Goal: Task Accomplishment & Management: Use online tool/utility

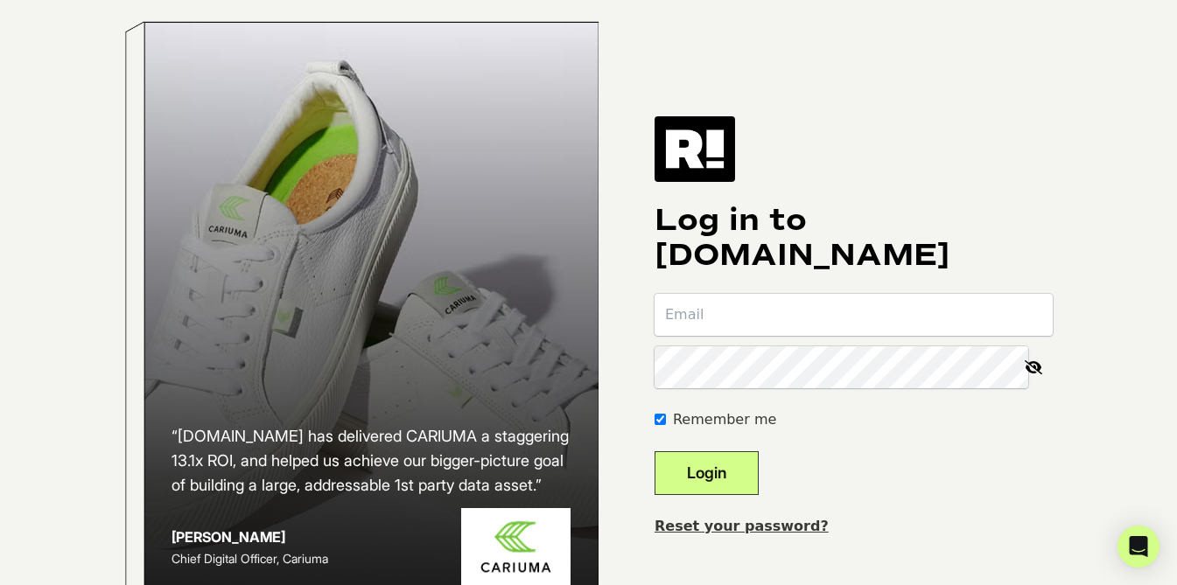
click at [725, 323] on input "email" at bounding box center [854, 315] width 398 height 42
click at [835, 257] on h1 "Log in to Retention.com" at bounding box center [854, 238] width 398 height 70
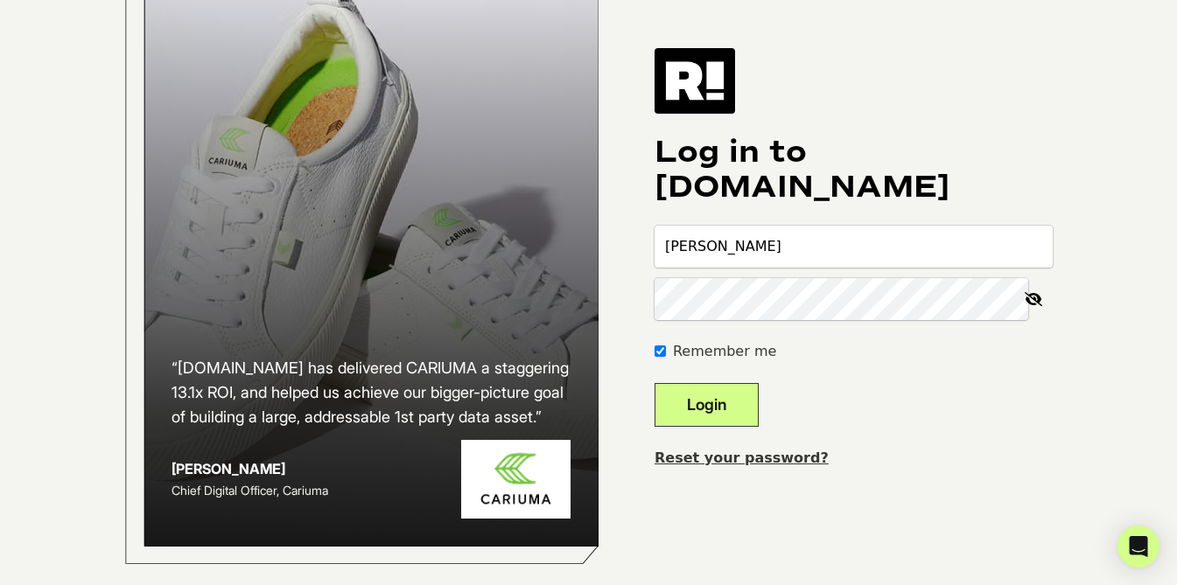
click at [781, 232] on input "christine" at bounding box center [854, 247] width 398 height 42
type input "christine@livelyroot.com"
click at [655, 383] on button "Login" at bounding box center [707, 405] width 104 height 44
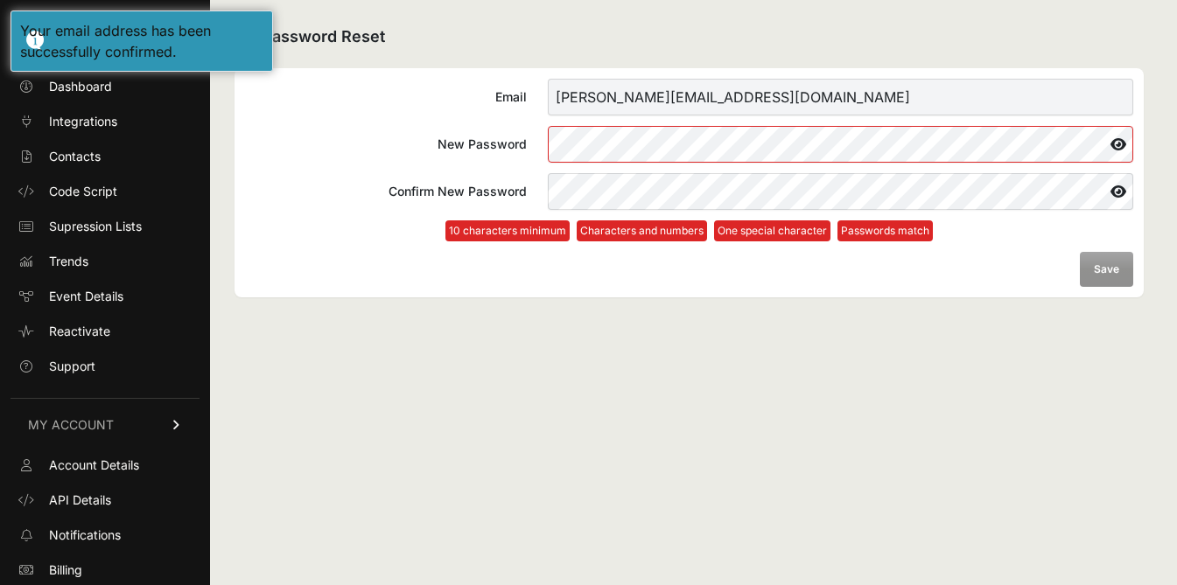
scroll to position [71, 0]
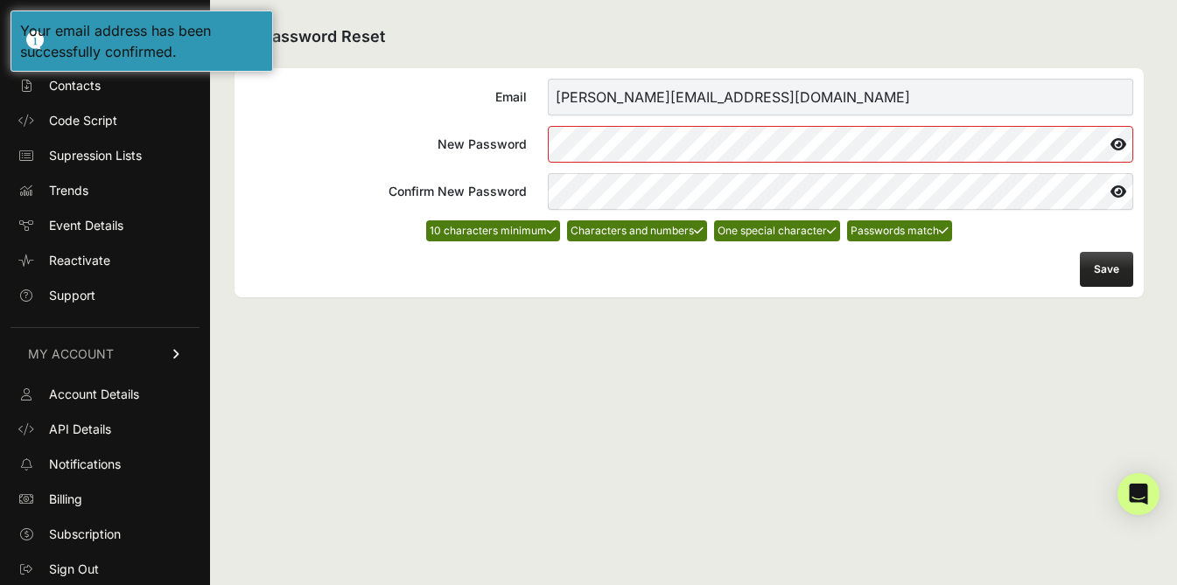
click at [1100, 264] on button "Save" at bounding box center [1106, 269] width 53 height 35
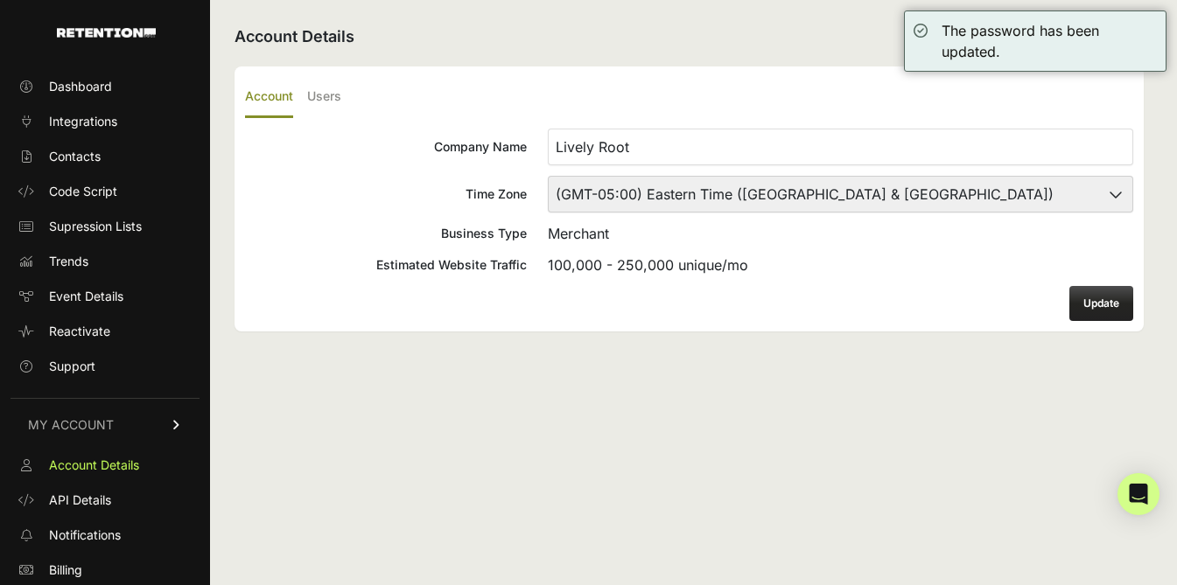
scroll to position [70, 0]
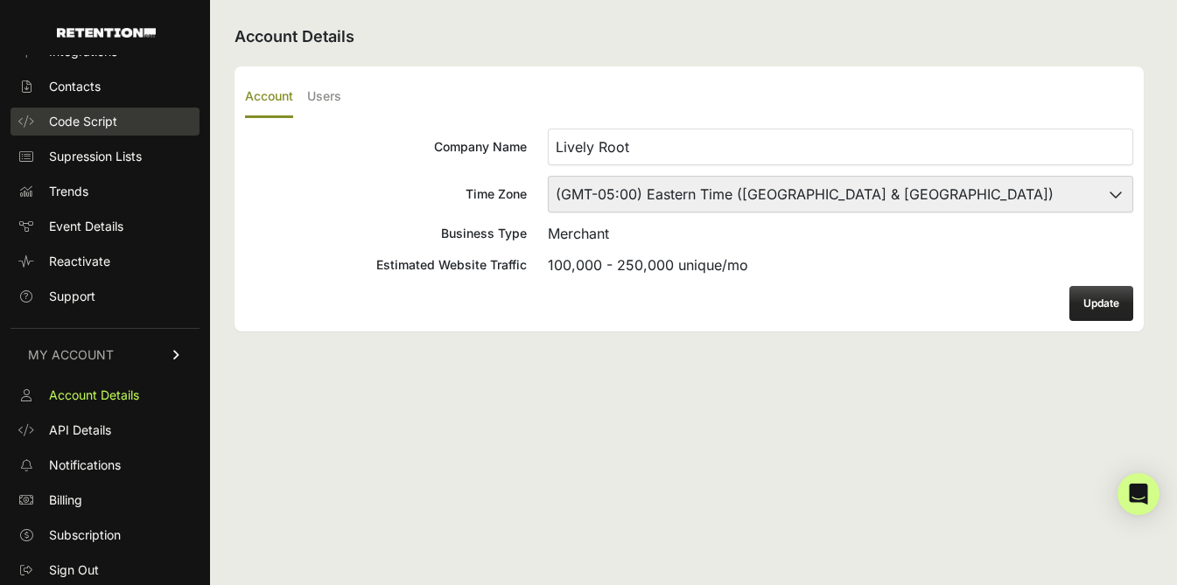
click at [100, 127] on span "Code Script" at bounding box center [83, 122] width 68 height 18
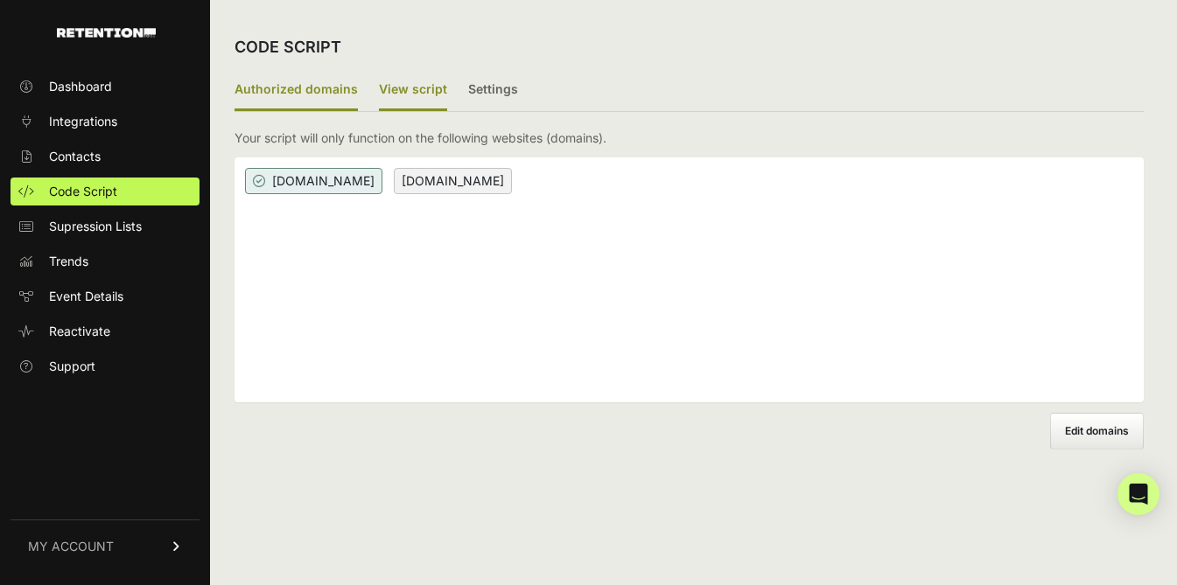
click at [407, 92] on label "View script" at bounding box center [413, 90] width 68 height 41
click at [0, 0] on input "View script" at bounding box center [0, 0] width 0 height 0
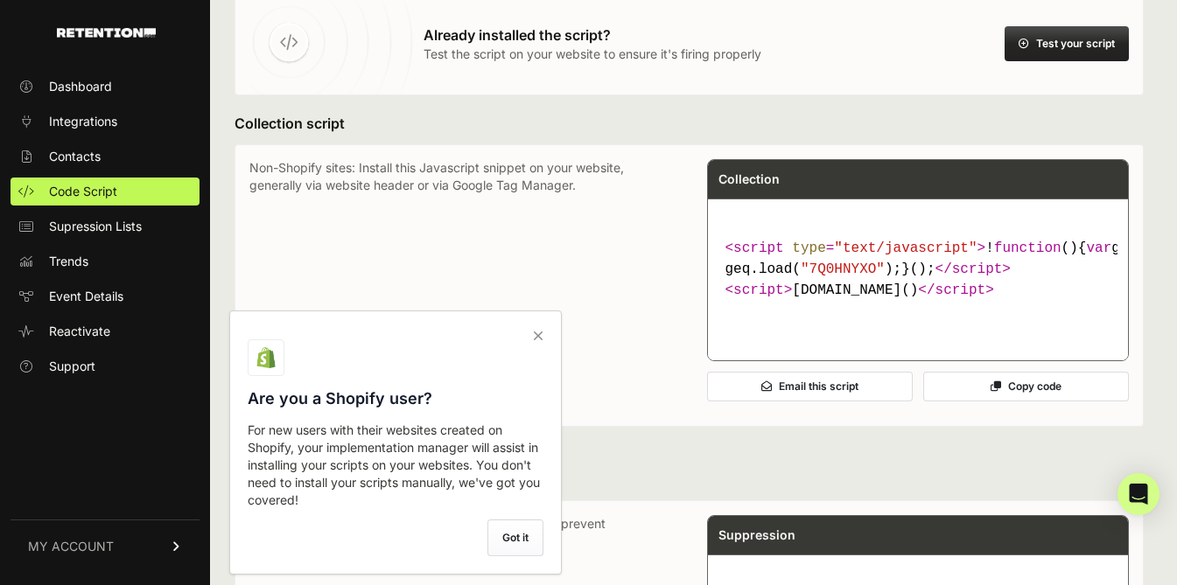
scroll to position [174, 0]
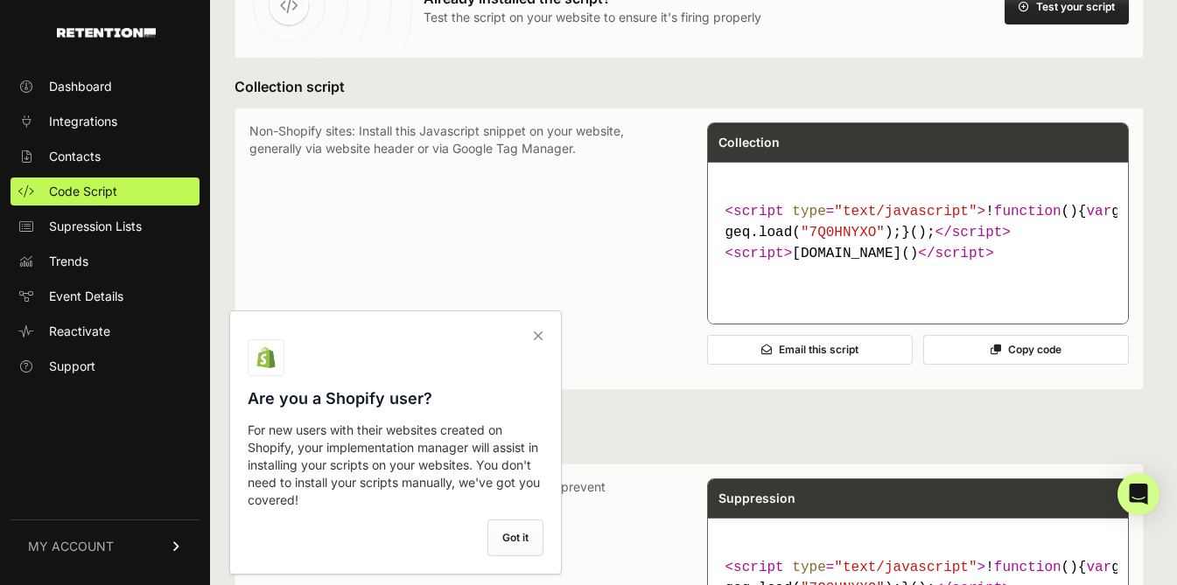
click at [536, 333] on icon at bounding box center [538, 336] width 25 height 28
click at [0, 0] on input "checkbox" at bounding box center [0, 0] width 0 height 0
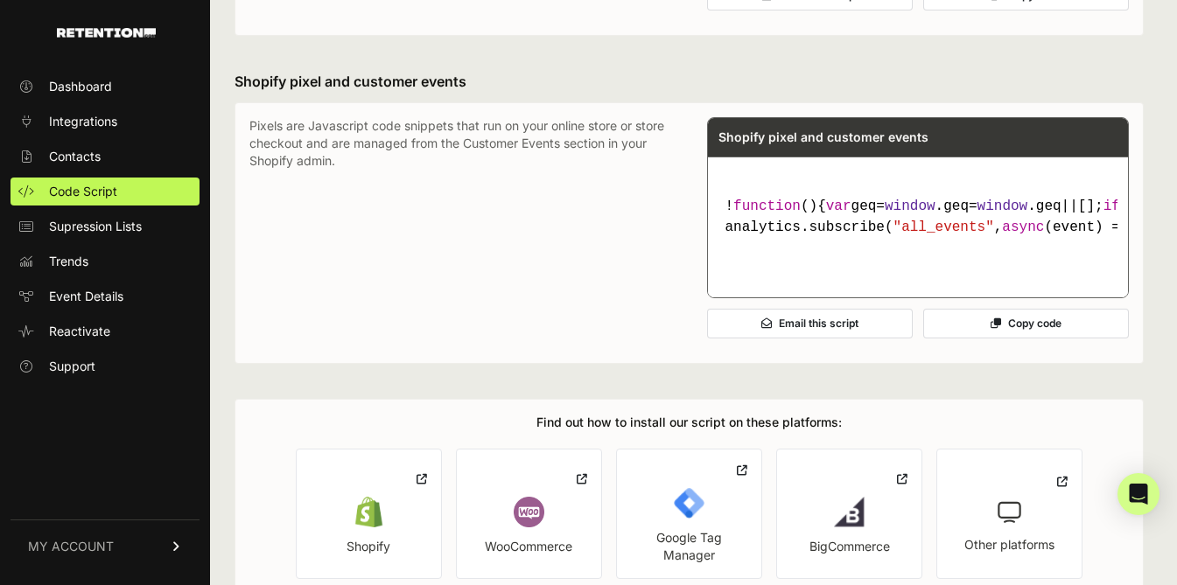
scroll to position [1246, 0]
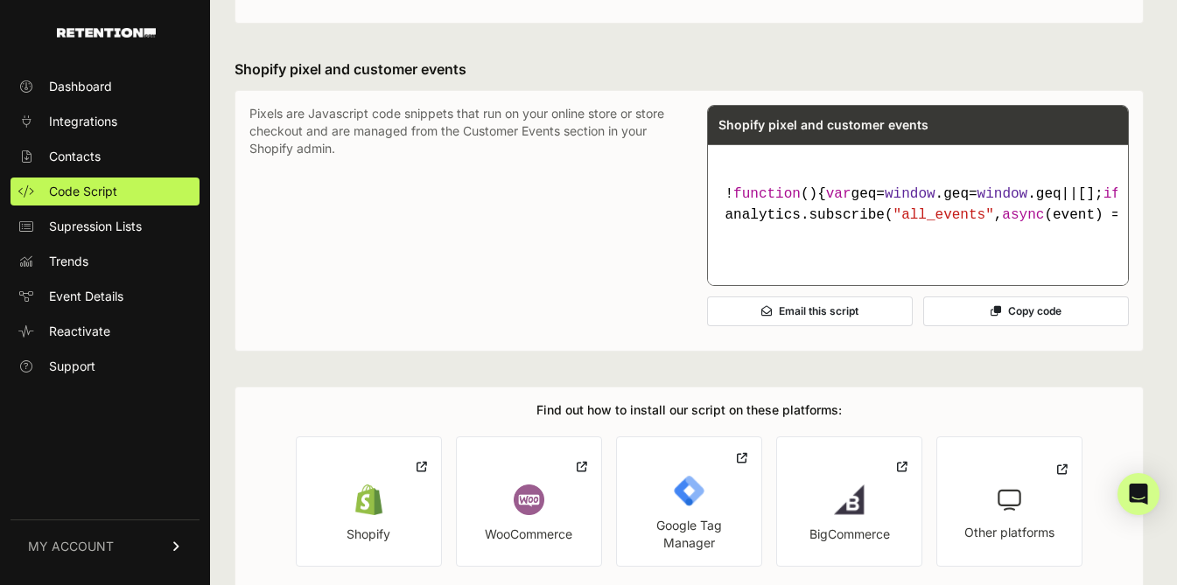
click at [1012, 326] on button "Copy code" at bounding box center [1026, 312] width 206 height 30
